Goal: Task Accomplishment & Management: Use online tool/utility

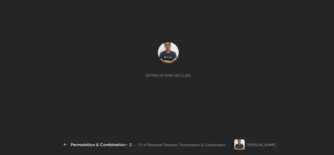
scroll to position [2, 0]
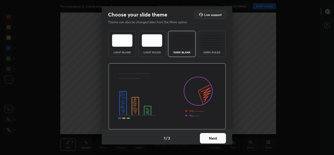
click at [212, 133] on button "Next" at bounding box center [213, 138] width 26 height 10
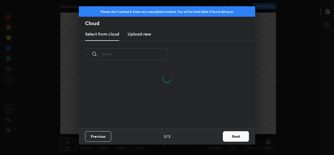
type textarea "x"
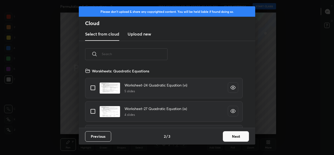
scroll to position [60, 167]
click at [150, 53] on input "text" at bounding box center [135, 54] width 66 height 22
type input "Bu"
type textarea "x"
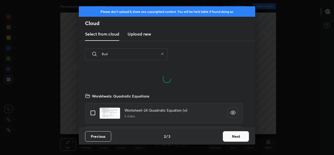
scroll to position [35, 167]
type input "Bud"
click at [212, 93] on div "Worskheets: Quadratic Equations" at bounding box center [167, 96] width 164 height 10
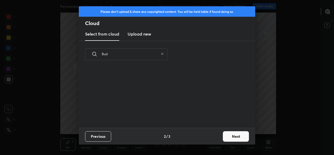
scroll to position [60, 167]
click at [162, 54] on icon at bounding box center [162, 53] width 3 height 3
type textarea "x"
click at [151, 54] on input "text" at bounding box center [135, 54] width 66 height 22
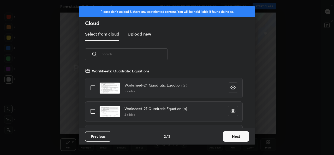
type textarea "x"
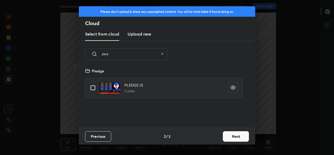
type input "pled"
click at [93, 88] on input "grid" at bounding box center [92, 87] width 11 height 11
checkbox input "true"
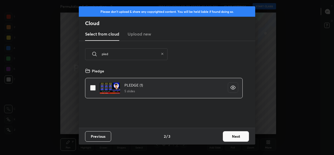
click at [228, 135] on button "Next" at bounding box center [236, 136] width 26 height 10
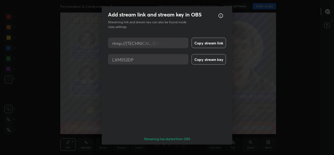
click at [220, 148] on button "Done" at bounding box center [213, 153] width 26 height 10
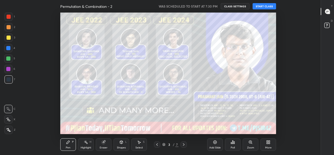
click at [272, 8] on button "START CLASS" at bounding box center [263, 6] width 23 height 6
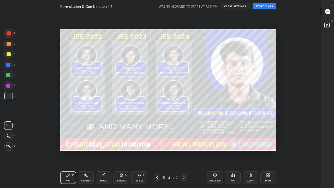
scroll to position [154, 303]
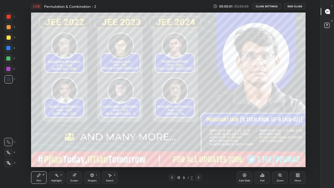
click at [198, 154] on icon at bounding box center [198, 177] width 4 height 4
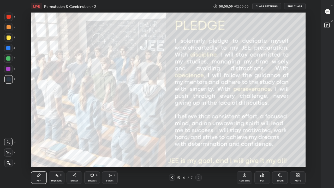
scroll to position [2, 0]
click at [198, 154] on icon at bounding box center [198, 177] width 4 height 4
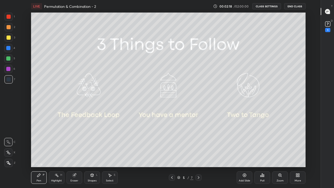
click at [199, 154] on icon at bounding box center [198, 177] width 4 height 4
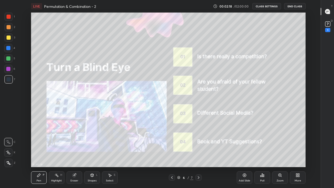
click at [198, 154] on icon at bounding box center [198, 177] width 4 height 4
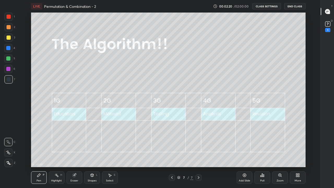
click at [245, 154] on icon at bounding box center [244, 175] width 4 height 4
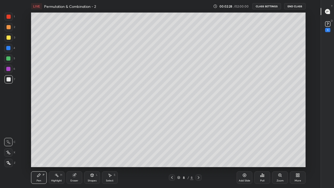
click at [9, 38] on div at bounding box center [9, 37] width 4 height 4
click at [8, 149] on div at bounding box center [8, 152] width 8 height 8
click at [72, 154] on div "Eraser" at bounding box center [74, 180] width 8 height 3
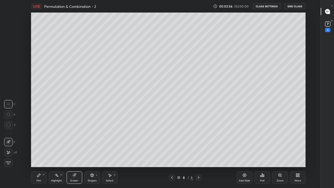
click at [39, 154] on div "Pen P" at bounding box center [39, 177] width 16 height 13
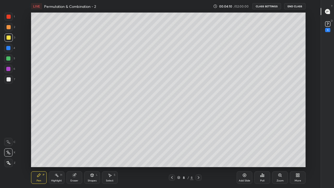
click at [9, 80] on div at bounding box center [9, 79] width 4 height 4
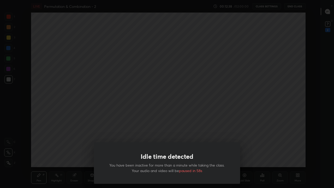
click at [248, 137] on div "Idle time detected You have been inactive for more than a minute while taking t…" at bounding box center [167, 94] width 334 height 188
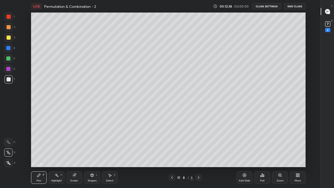
click at [245, 154] on div "Add Slide" at bounding box center [244, 177] width 16 height 13
click at [8, 37] on div at bounding box center [9, 37] width 4 height 4
click at [7, 79] on div at bounding box center [9, 79] width 4 height 4
click at [10, 59] on div at bounding box center [8, 58] width 4 height 4
click at [9, 80] on div at bounding box center [9, 79] width 4 height 4
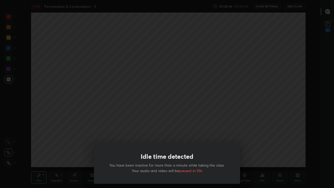
click at [101, 126] on div "Idle time detected You have been inactive for more than a minute while taking t…" at bounding box center [167, 94] width 334 height 188
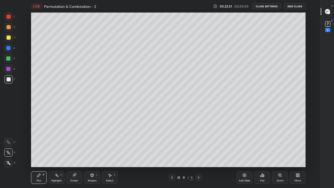
click at [327, 28] on icon at bounding box center [327, 24] width 8 height 8
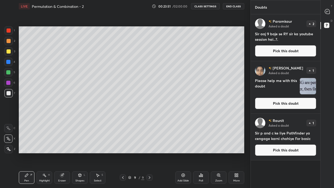
scroll to position [25909, 25834]
click at [235, 154] on icon at bounding box center [236, 175] width 4 height 4
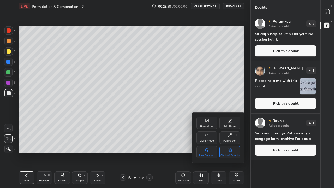
click at [230, 154] on div "Chats & Doubts" at bounding box center [229, 155] width 19 height 3
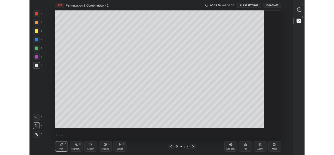
scroll to position [154, 303]
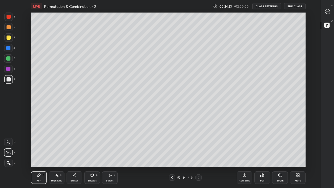
click at [243, 154] on icon at bounding box center [244, 174] width 3 height 3
click at [7, 39] on div at bounding box center [9, 37] width 4 height 4
click at [8, 79] on div at bounding box center [9, 79] width 4 height 4
click at [71, 154] on div "Eraser" at bounding box center [74, 177] width 16 height 13
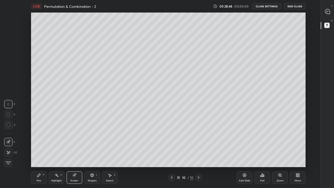
click at [39, 154] on div "Pen" at bounding box center [38, 180] width 5 height 3
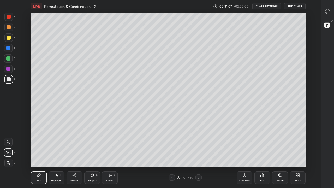
click at [10, 59] on div at bounding box center [8, 58] width 4 height 4
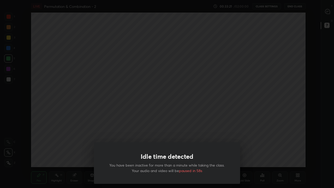
click at [216, 84] on div "Idle time detected You have been inactive for more than a minute while taking t…" at bounding box center [167, 94] width 334 height 188
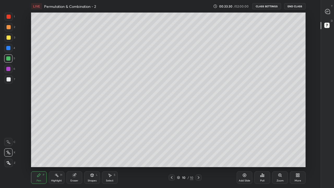
click at [246, 154] on div "Add Slide" at bounding box center [244, 177] width 16 height 13
click at [171, 154] on icon at bounding box center [172, 177] width 4 height 4
click at [198, 154] on icon at bounding box center [198, 177] width 4 height 4
click at [8, 80] on div at bounding box center [9, 79] width 4 height 4
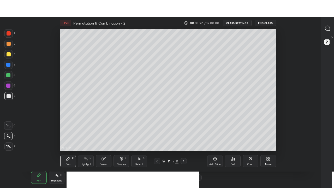
scroll to position [25942, 25760]
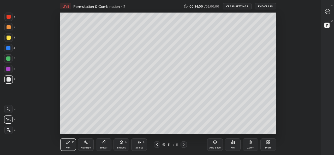
click at [268, 143] on icon at bounding box center [268, 142] width 1 height 1
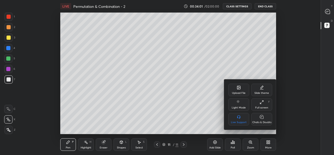
click at [260, 107] on div "Full screen" at bounding box center [261, 107] width 13 height 3
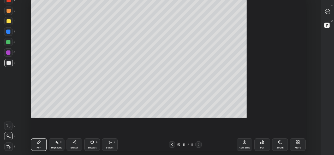
scroll to position [154, 303]
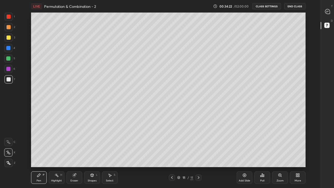
click at [9, 39] on div at bounding box center [9, 37] width 4 height 4
click at [7, 79] on div at bounding box center [9, 79] width 4 height 4
click at [73, 154] on div "Eraser" at bounding box center [74, 177] width 16 height 13
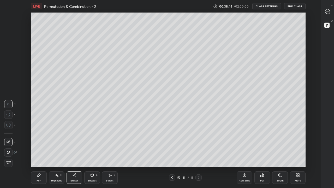
click at [38, 154] on div "Pen" at bounding box center [38, 180] width 5 height 3
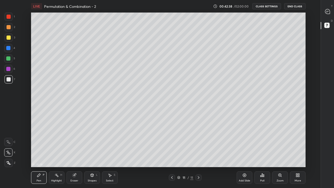
click at [246, 154] on div "Add Slide" at bounding box center [244, 177] width 16 height 13
click at [72, 154] on div "Eraser" at bounding box center [74, 180] width 8 height 3
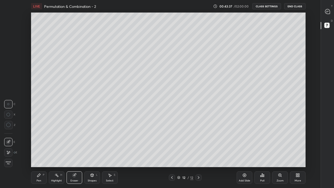
click at [37, 154] on div "Pen" at bounding box center [38, 180] width 5 height 3
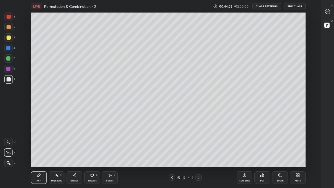
click at [74, 154] on icon at bounding box center [73, 174] width 3 height 3
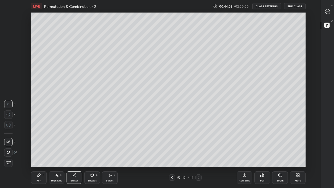
click at [39, 154] on div "Pen" at bounding box center [38, 180] width 5 height 3
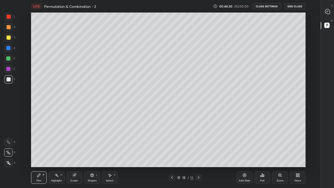
click at [9, 40] on div at bounding box center [8, 37] width 8 height 8
click at [76, 154] on div "Eraser" at bounding box center [74, 177] width 16 height 13
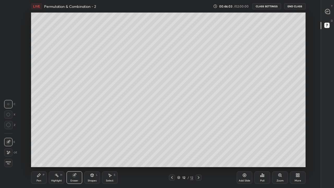
click at [38, 154] on div "Pen" at bounding box center [38, 180] width 5 height 3
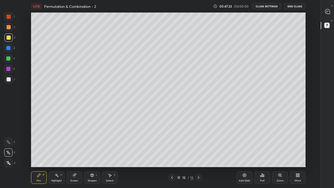
click at [8, 78] on div at bounding box center [9, 79] width 4 height 4
click at [171, 154] on icon at bounding box center [172, 177] width 2 height 3
click at [74, 154] on div "Eraser" at bounding box center [74, 180] width 8 height 3
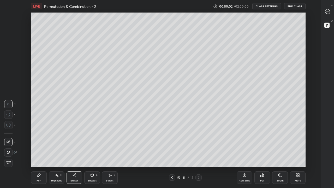
click at [40, 154] on div "Pen" at bounding box center [38, 180] width 5 height 3
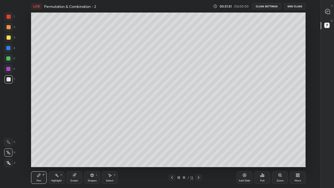
click at [198, 154] on icon at bounding box center [198, 177] width 4 height 4
click at [243, 154] on icon at bounding box center [244, 175] width 4 height 4
click at [9, 35] on div at bounding box center [9, 37] width 4 height 4
click at [9, 82] on div at bounding box center [8, 79] width 8 height 8
click at [8, 60] on div at bounding box center [8, 58] width 8 height 8
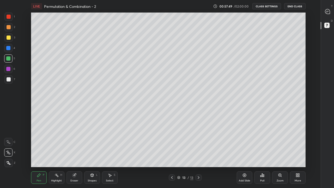
click at [72, 154] on icon at bounding box center [73, 174] width 3 height 3
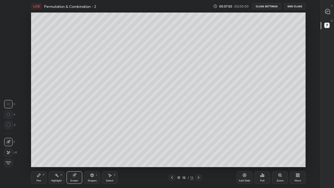
click at [37, 154] on icon at bounding box center [39, 175] width 4 height 4
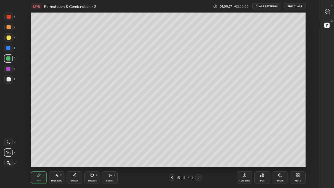
click at [171, 154] on icon at bounding box center [172, 177] width 4 height 4
click at [172, 154] on icon at bounding box center [172, 177] width 4 height 4
click at [171, 154] on icon at bounding box center [172, 177] width 4 height 4
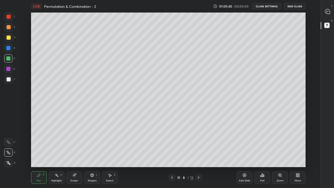
click at [198, 154] on icon at bounding box center [198, 177] width 4 height 4
click at [200, 154] on div at bounding box center [198, 177] width 6 height 6
click at [201, 154] on div at bounding box center [198, 177] width 6 height 6
click at [198, 154] on icon at bounding box center [198, 177] width 4 height 4
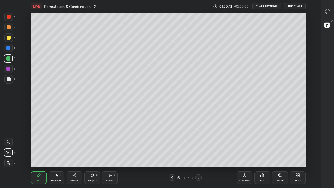
click at [198, 154] on icon at bounding box center [198, 177] width 4 height 4
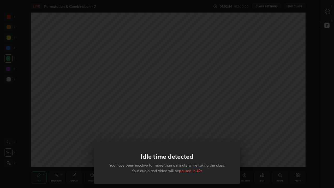
click at [236, 132] on div "Idle time detected You have been inactive for more than a minute while taking t…" at bounding box center [167, 94] width 334 height 188
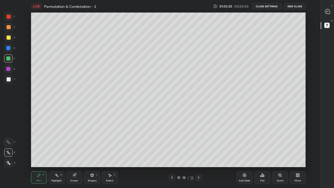
click at [9, 80] on div at bounding box center [9, 79] width 4 height 4
click at [242, 154] on icon at bounding box center [244, 175] width 4 height 4
click at [174, 154] on icon at bounding box center [172, 177] width 4 height 4
click at [198, 154] on icon at bounding box center [198, 177] width 4 height 4
click at [242, 154] on div "Add Slide" at bounding box center [243, 180] width 11 height 3
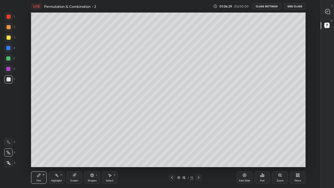
click at [6, 39] on div at bounding box center [8, 37] width 8 height 8
click at [7, 81] on div at bounding box center [8, 79] width 8 height 8
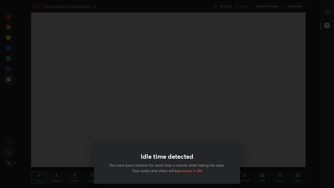
click at [128, 116] on div "Idle time detected You have been inactive for more than a minute while taking t…" at bounding box center [167, 94] width 334 height 188
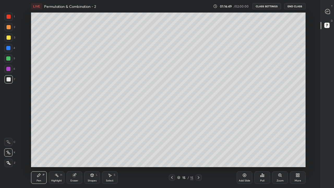
click at [297, 154] on div "More" at bounding box center [297, 180] width 7 height 3
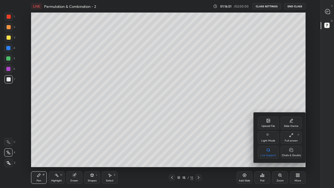
click at [291, 138] on div "Full screen F" at bounding box center [290, 137] width 21 height 13
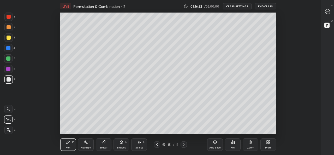
scroll to position [25942, 25760]
click at [269, 144] on icon at bounding box center [268, 142] width 4 height 4
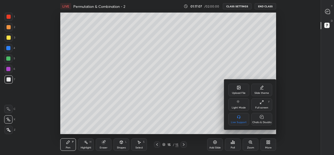
click at [261, 122] on div "Chats & Doubts" at bounding box center [261, 122] width 19 height 3
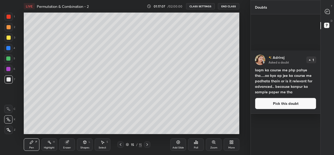
scroll to position [195, 0]
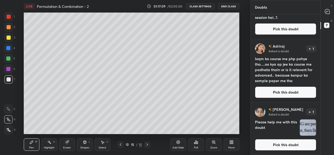
click at [328, 13] on icon at bounding box center [326, 11] width 5 height 5
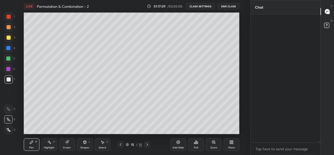
scroll to position [126, 68]
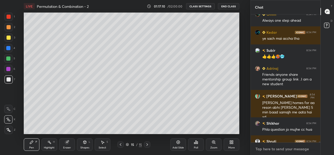
click at [272, 149] on textarea at bounding box center [285, 148] width 61 height 8
type textarea "x"
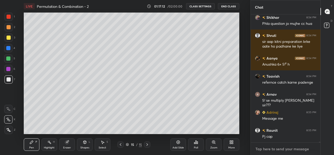
paste textarea "[URL][DOMAIN_NAME]"
type textarea "[URL][DOMAIN_NAME]"
type textarea "x"
type textarea "[URL][DOMAIN_NAME]"
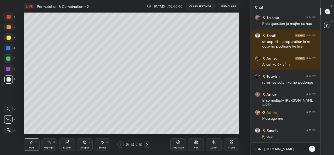
click at [313, 147] on icon at bounding box center [312, 148] width 4 height 4
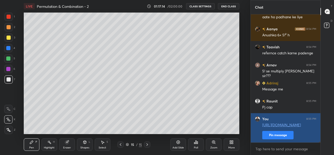
click at [279, 135] on button "Pin message" at bounding box center [277, 135] width 31 height 8
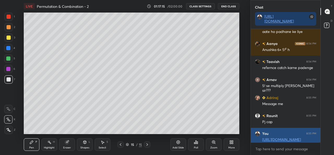
scroll to position [23761, 0]
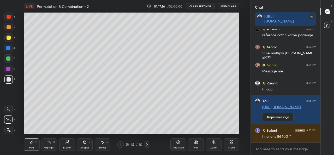
click at [231, 143] on icon at bounding box center [230, 142] width 1 height 1
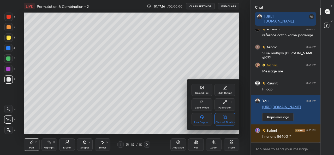
click at [226, 120] on div "Chats & Doubts" at bounding box center [224, 119] width 21 height 13
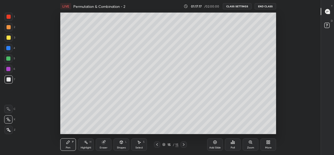
scroll to position [0, 0]
click at [267, 146] on div "More" at bounding box center [268, 147] width 7 height 3
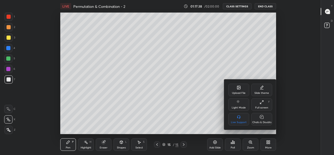
click at [266, 121] on div "Chats & Doubts" at bounding box center [261, 122] width 19 height 3
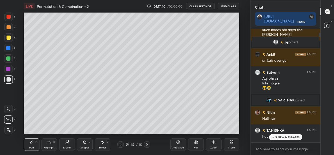
click at [236, 143] on div "More" at bounding box center [231, 144] width 16 height 13
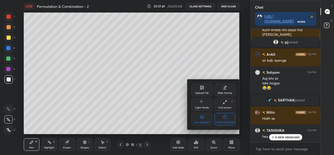
click at [233, 121] on div "Chats & Doubts" at bounding box center [224, 122] width 19 height 3
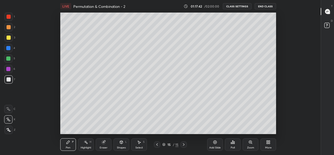
click at [250, 143] on icon at bounding box center [250, 141] width 3 height 3
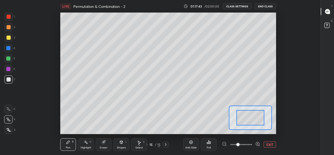
click at [265, 144] on button "EXIT" at bounding box center [269, 144] width 13 height 6
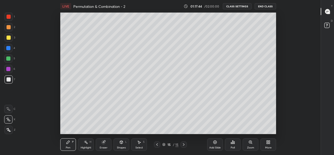
click at [266, 145] on div "More" at bounding box center [268, 144] width 16 height 13
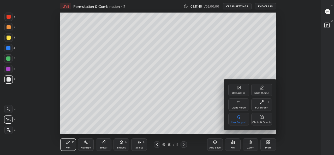
click at [264, 104] on div "Full screen F" at bounding box center [261, 104] width 21 height 13
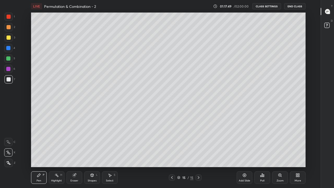
click at [244, 154] on icon at bounding box center [244, 175] width 2 height 2
click at [8, 37] on div at bounding box center [9, 37] width 4 height 4
click at [7, 80] on div at bounding box center [9, 79] width 4 height 4
click at [245, 154] on icon at bounding box center [244, 175] width 4 height 4
click at [7, 38] on div at bounding box center [9, 37] width 4 height 4
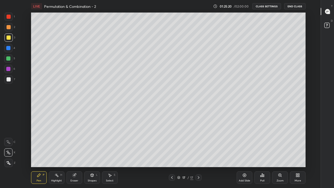
click at [71, 154] on div "Eraser" at bounding box center [74, 180] width 8 height 3
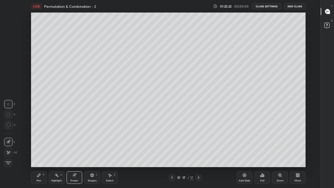
click at [38, 154] on icon at bounding box center [38, 174] width 3 height 3
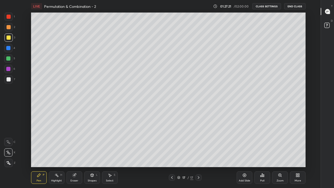
click at [8, 80] on div at bounding box center [9, 79] width 4 height 4
click at [72, 154] on div "Eraser" at bounding box center [74, 177] width 16 height 13
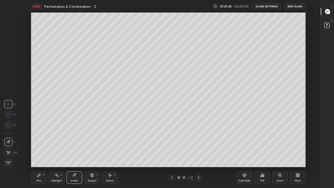
click at [38, 154] on div "Pen P" at bounding box center [39, 177] width 16 height 13
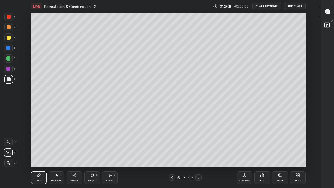
click at [77, 154] on div "Eraser" at bounding box center [74, 177] width 16 height 13
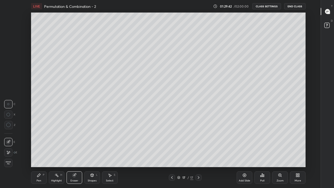
click at [41, 154] on div "Pen P" at bounding box center [39, 177] width 16 height 13
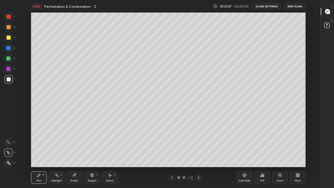
click at [244, 154] on div "Add Slide" at bounding box center [244, 177] width 16 height 13
click at [10, 39] on div at bounding box center [9, 37] width 4 height 4
click at [8, 80] on div at bounding box center [9, 79] width 4 height 4
click at [76, 154] on div "Eraser" at bounding box center [74, 177] width 16 height 13
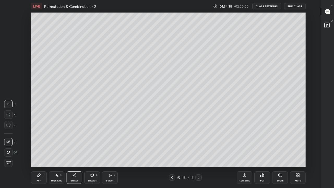
click at [35, 154] on div "Pen P" at bounding box center [39, 177] width 16 height 13
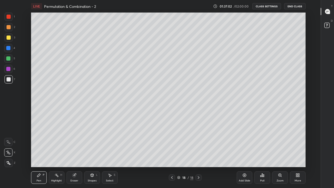
click at [8, 38] on div at bounding box center [9, 37] width 4 height 4
click at [9, 58] on div at bounding box center [8, 58] width 4 height 4
click at [7, 39] on div at bounding box center [9, 37] width 4 height 4
click at [6, 80] on div at bounding box center [8, 79] width 8 height 8
click at [9, 47] on div at bounding box center [8, 48] width 4 height 4
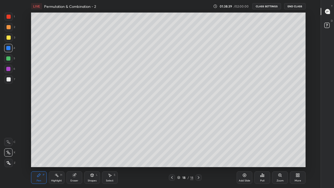
click at [9, 60] on div at bounding box center [8, 58] width 8 height 8
type textarea "x"
click at [10, 81] on div at bounding box center [9, 79] width 4 height 4
click at [9, 37] on div at bounding box center [9, 37] width 4 height 4
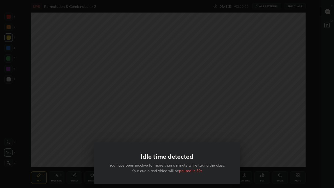
click at [256, 154] on div "Idle time detected You have been inactive for more than a minute while taking t…" at bounding box center [167, 94] width 334 height 188
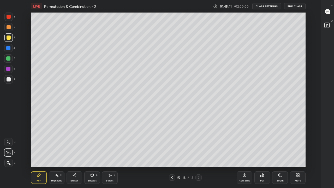
click at [244, 154] on icon at bounding box center [244, 175] width 4 height 4
click at [8, 79] on div at bounding box center [9, 79] width 4 height 4
click at [7, 59] on div at bounding box center [8, 58] width 4 height 4
click at [10, 80] on div at bounding box center [9, 79] width 4 height 4
click at [9, 57] on div at bounding box center [8, 58] width 4 height 4
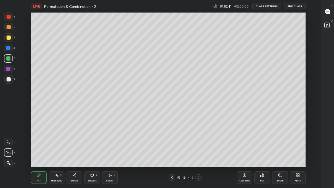
click at [265, 7] on button "CLASS SETTINGS" at bounding box center [266, 6] width 29 height 6
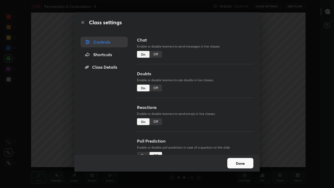
click at [243, 154] on button "Done" at bounding box center [240, 163] width 26 height 10
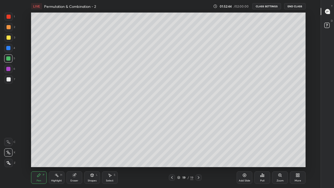
click at [298, 154] on div "More" at bounding box center [298, 177] width 16 height 13
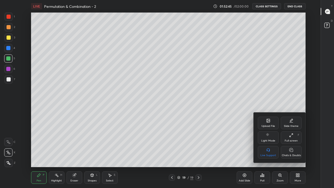
click at [265, 123] on div "Upload File" at bounding box center [268, 123] width 21 height 13
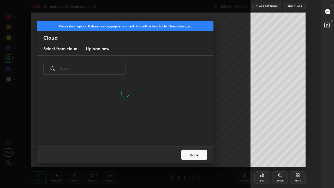
scroll to position [64, 167]
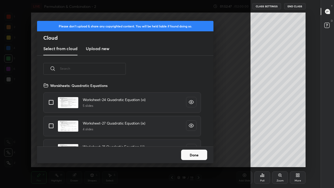
click at [201, 154] on button "Done" at bounding box center [194, 154] width 26 height 10
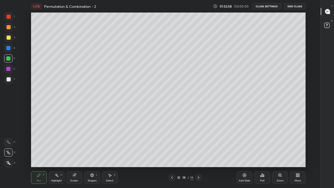
click at [307, 83] on div "21 : 31 : 19 Setting up your live class" at bounding box center [168, 90] width 303 height 154
click at [295, 154] on div "More" at bounding box center [298, 177] width 16 height 13
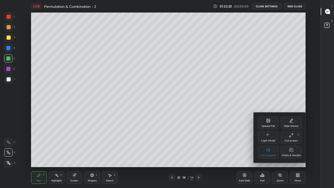
click at [267, 124] on div "Upload File" at bounding box center [268, 123] width 21 height 13
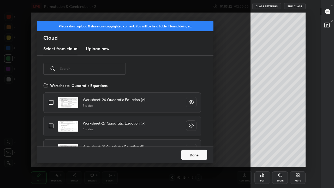
click at [93, 70] on input "text" at bounding box center [93, 68] width 66 height 22
type input "Binomi"
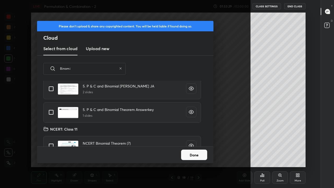
type textarea "x"
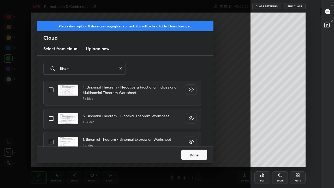
scroll to position [243, 0]
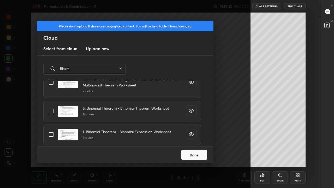
type input "Binomi"
click at [52, 113] on input "grid" at bounding box center [51, 110] width 11 height 11
checkbox input "true"
click at [192, 151] on button "Done" at bounding box center [194, 154] width 26 height 10
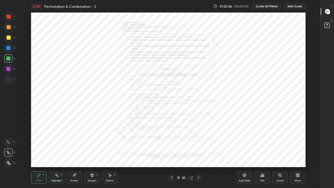
click at [201, 154] on div at bounding box center [198, 177] width 6 height 6
click at [198, 154] on icon at bounding box center [198, 177] width 4 height 4
click at [198, 154] on icon at bounding box center [199, 177] width 2 height 3
click at [198, 154] on icon at bounding box center [198, 177] width 4 height 4
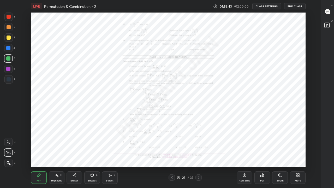
click at [171, 154] on icon at bounding box center [171, 177] width 4 height 4
click at [279, 154] on div "Zoom" at bounding box center [279, 180] width 7 height 3
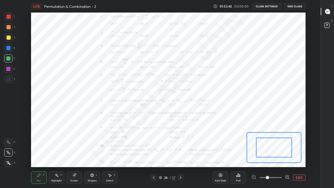
click at [287, 154] on icon at bounding box center [286, 176] width 1 height 0
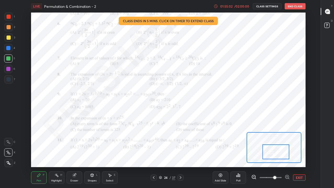
click at [9, 79] on div at bounding box center [9, 79] width 4 height 4
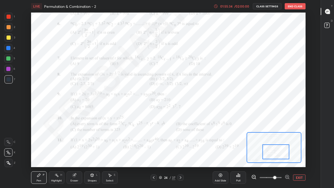
click at [77, 154] on div "Eraser" at bounding box center [74, 177] width 16 height 13
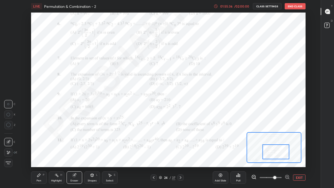
click at [43, 154] on div "Pen P" at bounding box center [39, 177] width 16 height 13
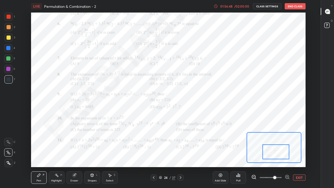
click at [76, 154] on div "Eraser" at bounding box center [74, 177] width 16 height 13
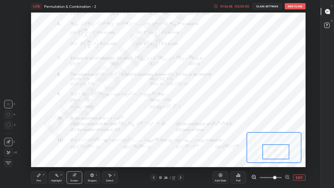
click at [43, 154] on div "Pen P" at bounding box center [39, 177] width 16 height 13
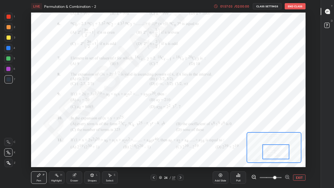
click at [75, 154] on div "Eraser" at bounding box center [74, 177] width 16 height 13
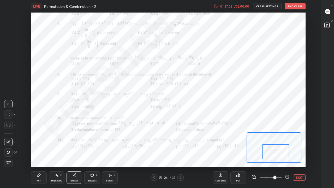
click at [37, 154] on div "Pen" at bounding box center [38, 180] width 5 height 3
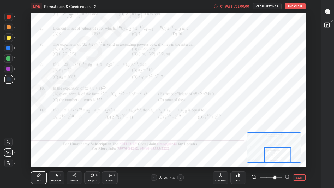
click at [302, 154] on button "EXIT" at bounding box center [299, 177] width 13 height 6
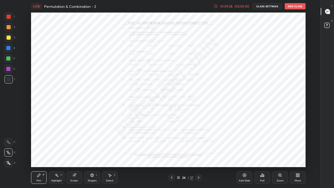
click at [198, 154] on div at bounding box center [198, 177] width 6 height 6
click at [279, 154] on icon at bounding box center [279, 174] width 3 height 3
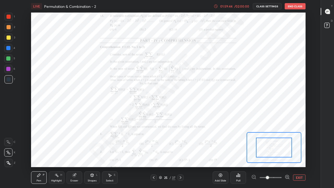
click at [287, 154] on icon at bounding box center [286, 176] width 1 height 0
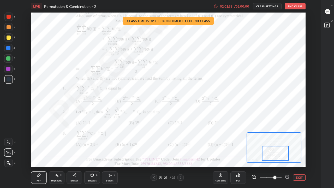
click at [296, 154] on button "EXIT" at bounding box center [299, 177] width 13 height 6
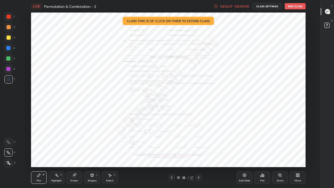
click at [247, 154] on div "Add Slide" at bounding box center [244, 177] width 16 height 13
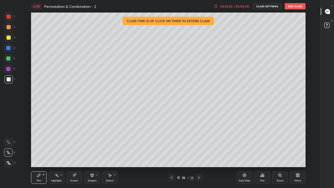
click at [231, 7] on div "02:02:42" at bounding box center [226, 6] width 15 height 3
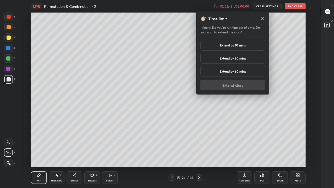
click at [231, 59] on h5 "Extend by 30 mins" at bounding box center [232, 58] width 26 height 5
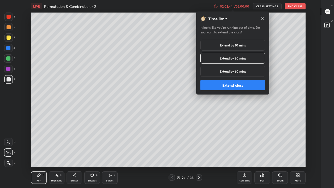
click at [232, 84] on button "Extend class" at bounding box center [232, 85] width 65 height 10
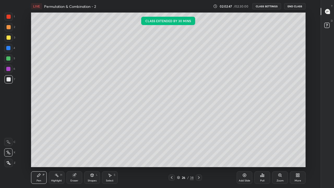
click at [171, 154] on icon at bounding box center [171, 177] width 4 height 4
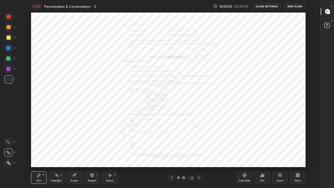
click at [201, 154] on div at bounding box center [198, 177] width 6 height 6
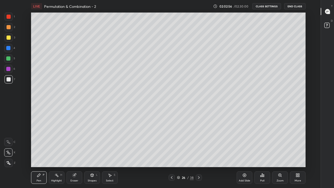
click at [171, 154] on icon at bounding box center [171, 177] width 4 height 4
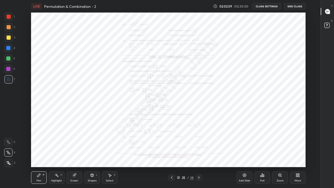
click at [198, 154] on icon at bounding box center [199, 177] width 4 height 4
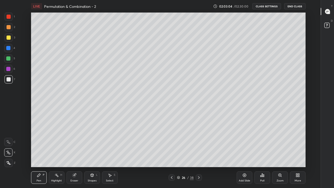
click at [171, 154] on icon at bounding box center [171, 177] width 4 height 4
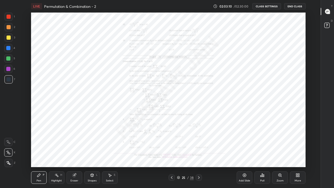
click at [172, 154] on icon at bounding box center [171, 177] width 4 height 4
click at [198, 154] on icon at bounding box center [199, 177] width 4 height 4
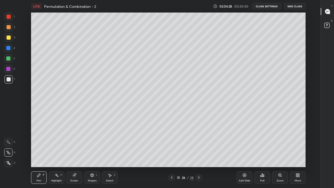
click at [72, 154] on div "Eraser" at bounding box center [74, 180] width 8 height 3
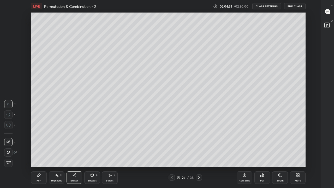
click at [10, 153] on icon at bounding box center [8, 152] width 4 height 4
click at [38, 154] on icon at bounding box center [39, 175] width 4 height 4
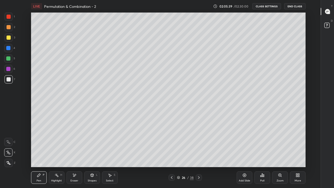
click at [171, 154] on icon at bounding box center [171, 177] width 4 height 4
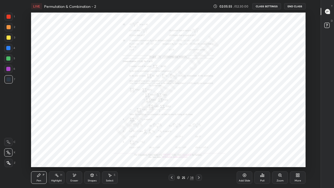
click at [9, 81] on div at bounding box center [9, 79] width 4 height 4
click at [73, 154] on div "Eraser" at bounding box center [74, 180] width 8 height 3
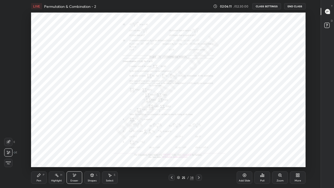
click at [40, 154] on div "Pen" at bounding box center [38, 180] width 5 height 3
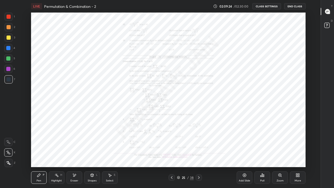
type textarea "x"
click at [199, 154] on icon at bounding box center [199, 177] width 4 height 4
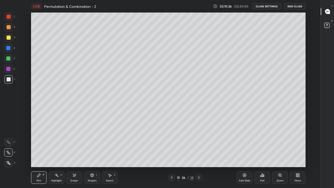
click at [197, 154] on div at bounding box center [198, 177] width 6 height 6
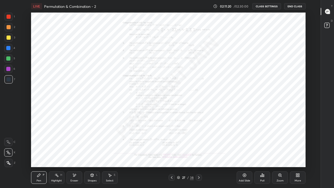
click at [283, 154] on div "Zoom" at bounding box center [280, 177] width 16 height 13
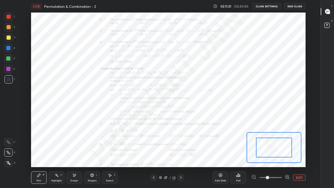
click at [287, 154] on icon at bounding box center [286, 176] width 1 height 0
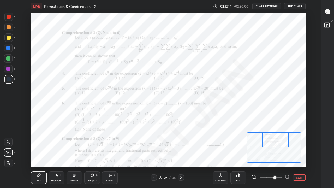
click at [296, 154] on button "EXIT" at bounding box center [299, 177] width 13 height 6
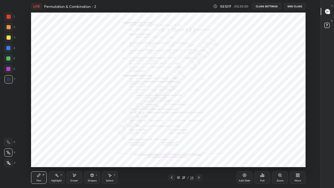
click at [245, 154] on icon at bounding box center [244, 175] width 4 height 4
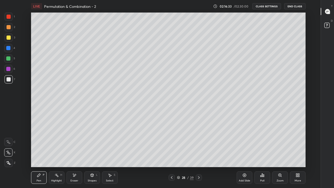
click at [201, 154] on div at bounding box center [198, 177] width 6 height 6
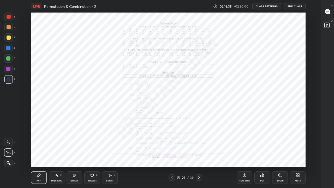
click at [171, 154] on icon at bounding box center [171, 177] width 4 height 4
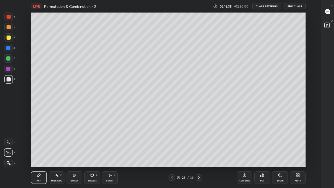
click at [172, 154] on icon at bounding box center [171, 177] width 4 height 4
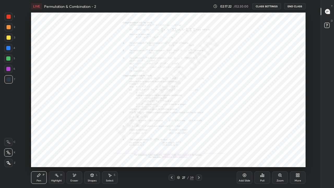
click at [327, 26] on rect at bounding box center [326, 25] width 5 height 5
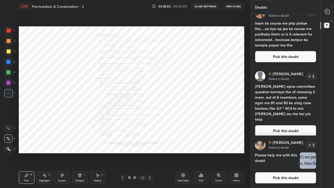
scroll to position [151, 0]
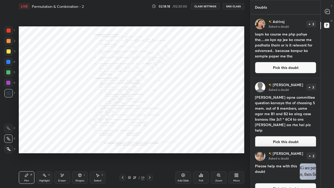
click at [238, 7] on button "End Class" at bounding box center [233, 6] width 21 height 6
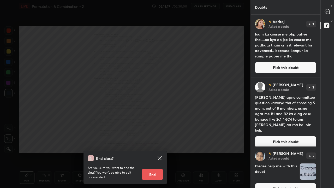
click at [158, 154] on button "End" at bounding box center [152, 174] width 21 height 10
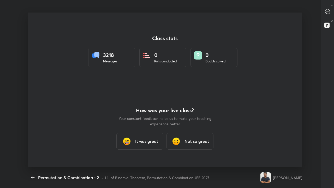
scroll to position [0, 0]
click at [31, 154] on icon "button" at bounding box center [32, 177] width 3 height 2
